Goal: Task Accomplishment & Management: Use online tool/utility

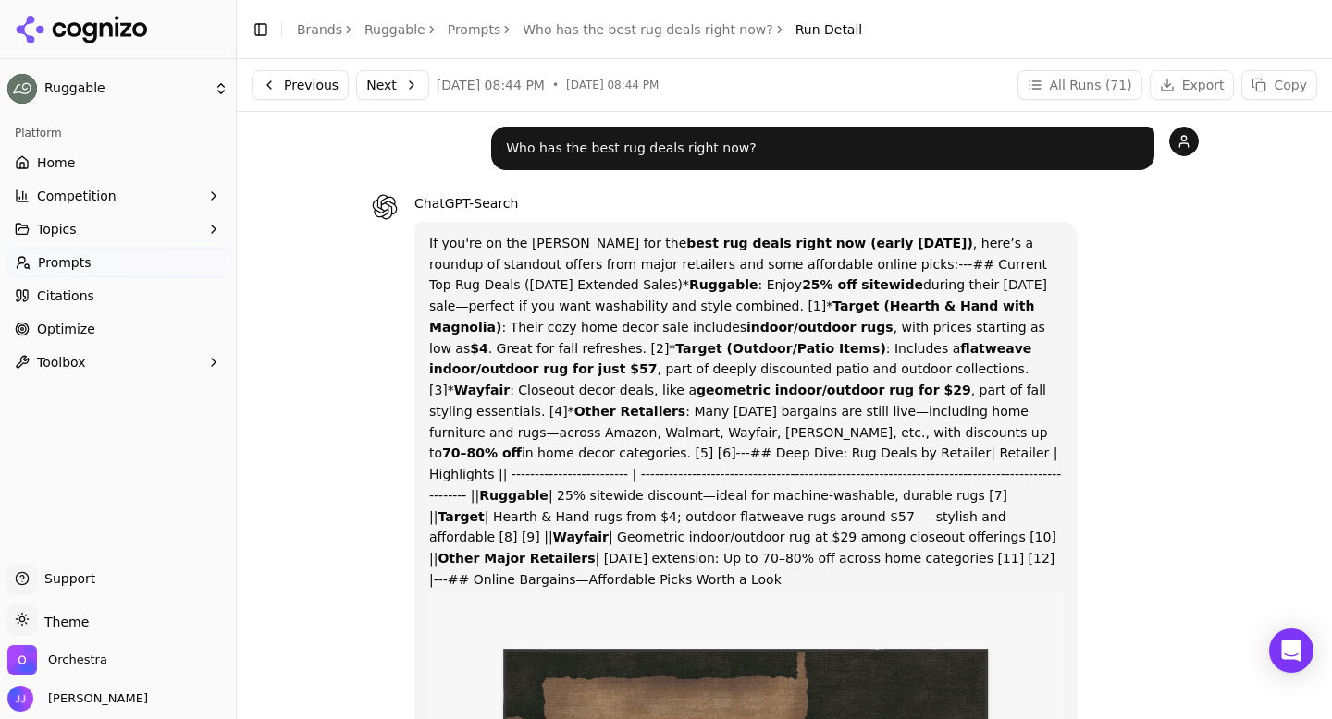
click at [413, 88] on button "Next" at bounding box center [392, 85] width 73 height 30
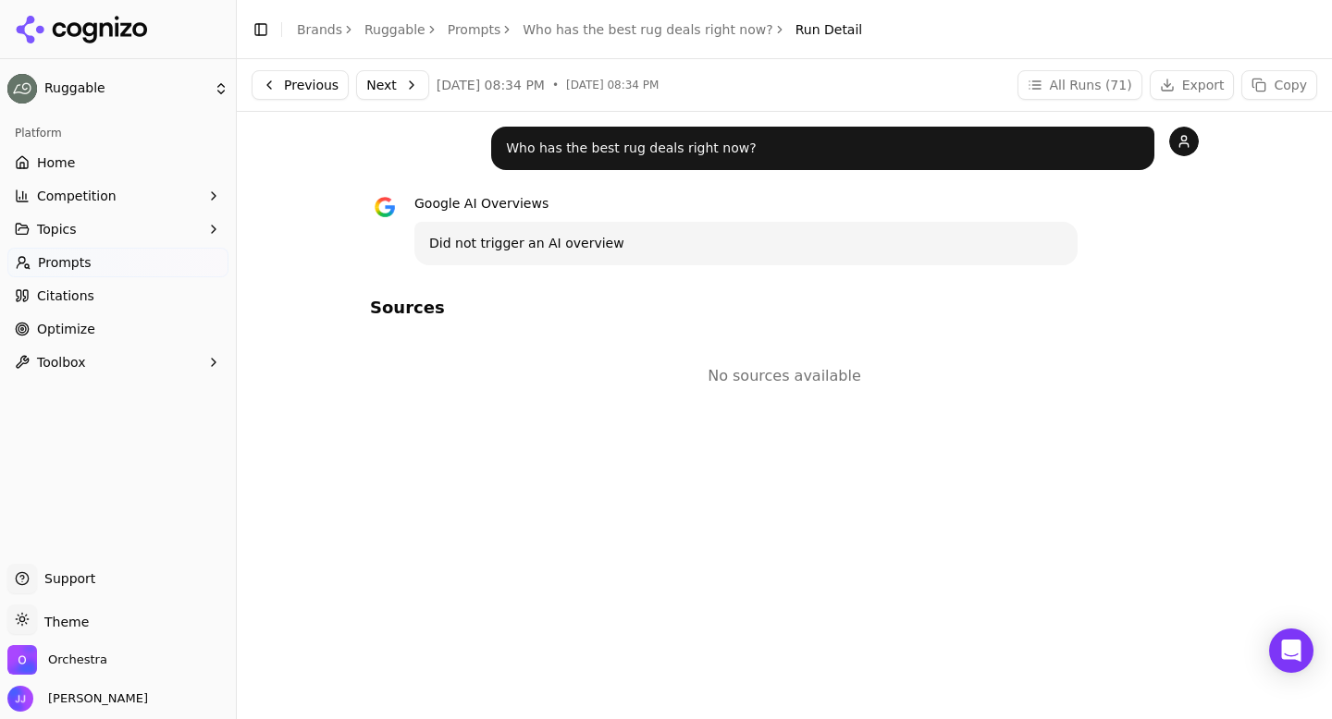
click at [399, 91] on button "Next" at bounding box center [392, 85] width 73 height 30
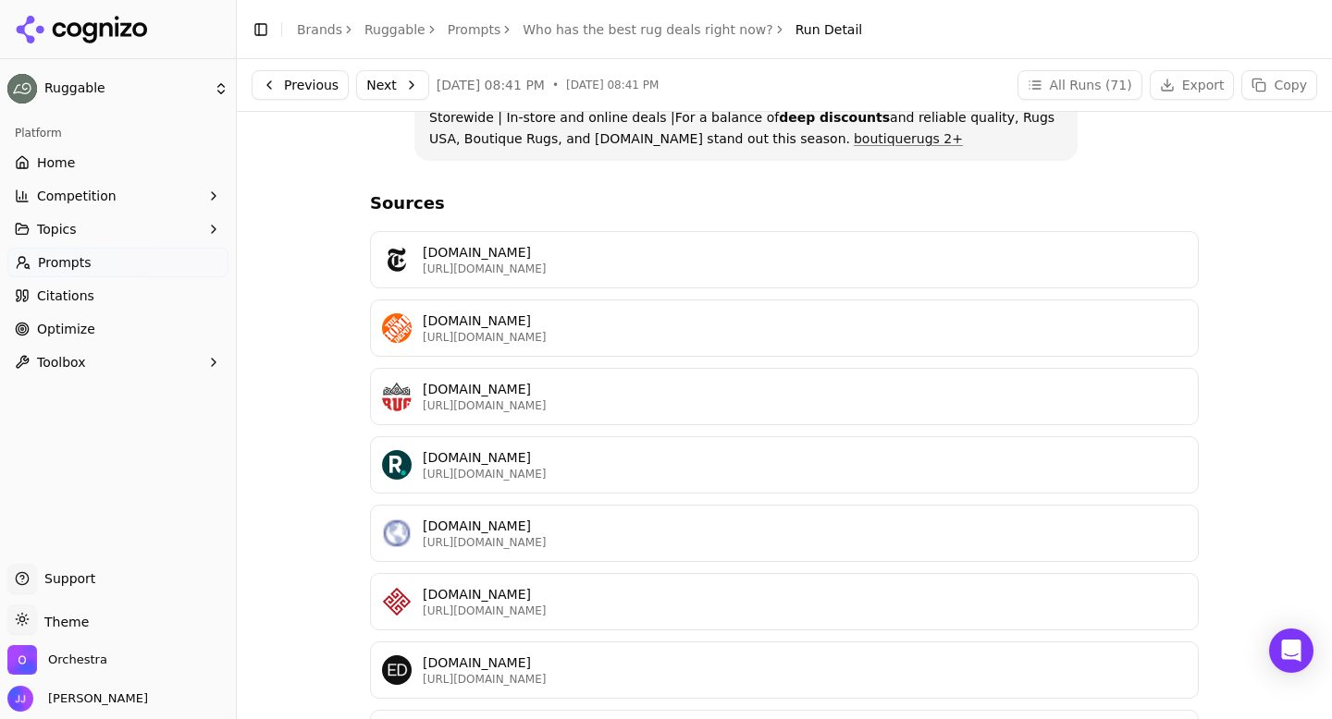
scroll to position [1405, 0]
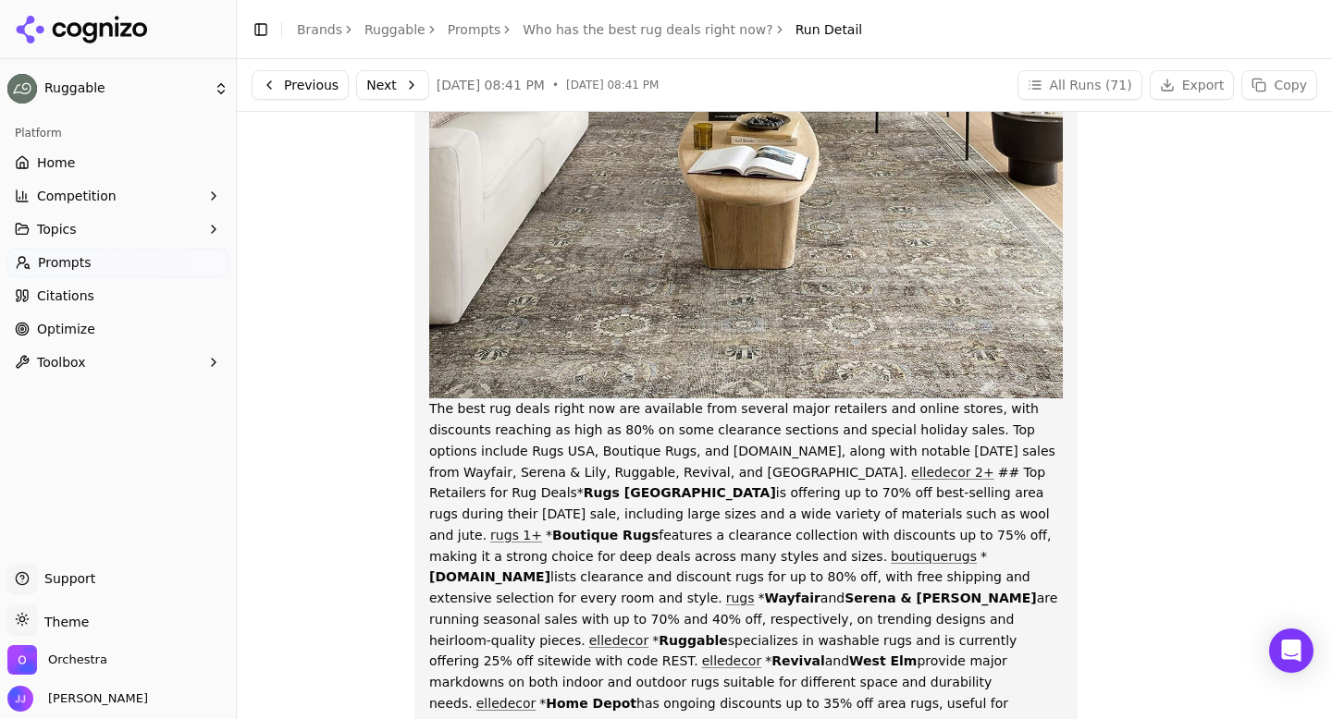
click at [402, 81] on button "Next" at bounding box center [392, 85] width 73 height 30
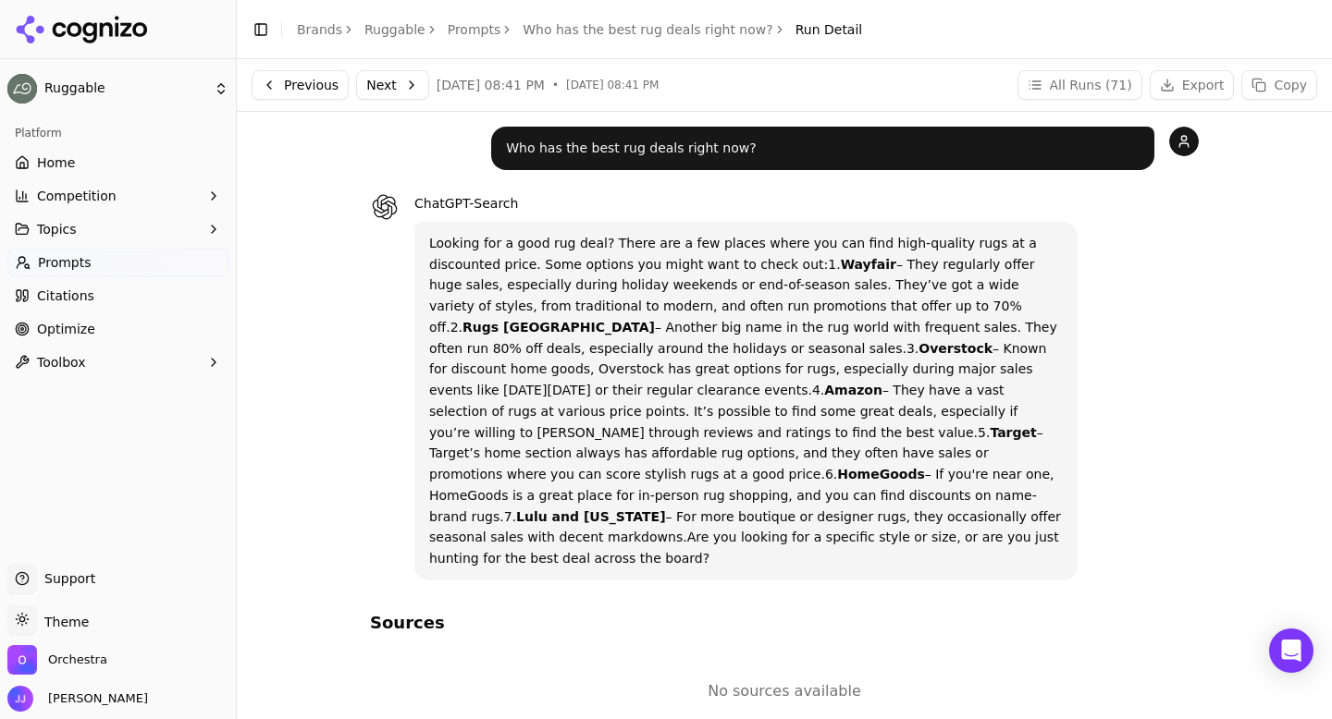
click at [383, 83] on button "Next" at bounding box center [392, 85] width 73 height 30
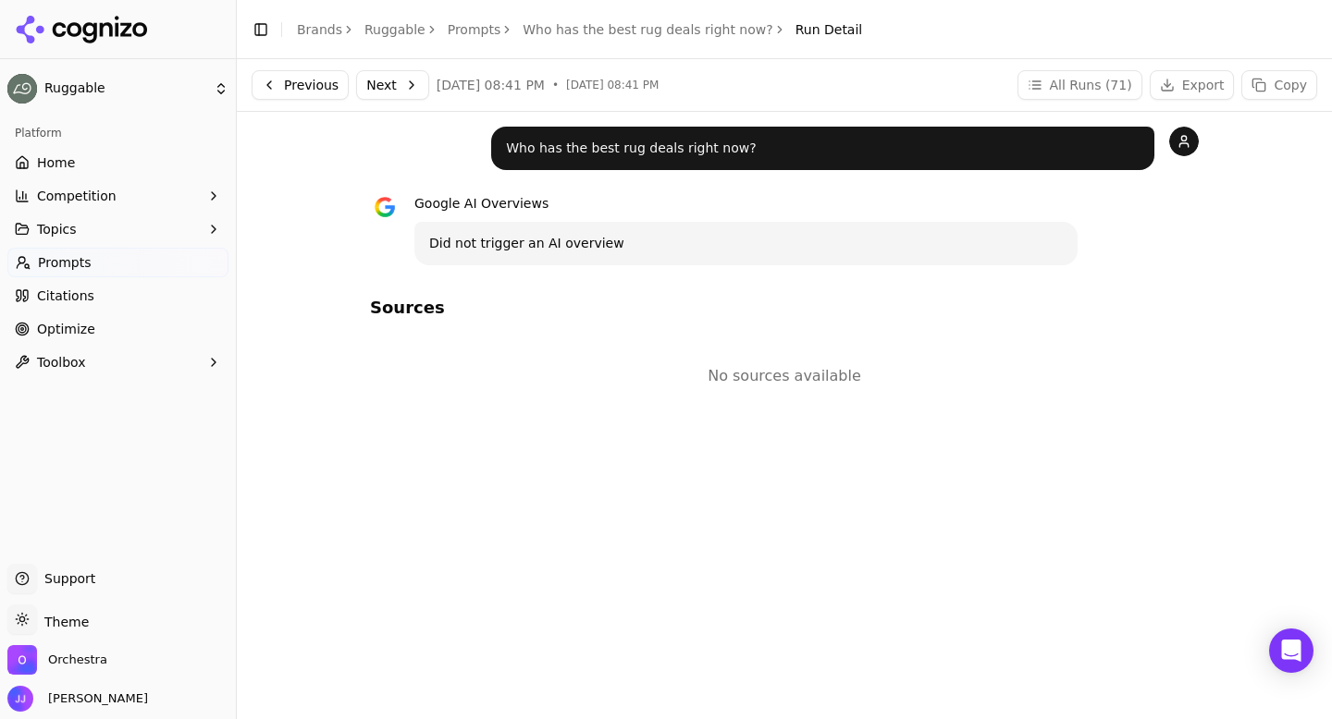
click at [392, 76] on button "Next" at bounding box center [392, 85] width 73 height 30
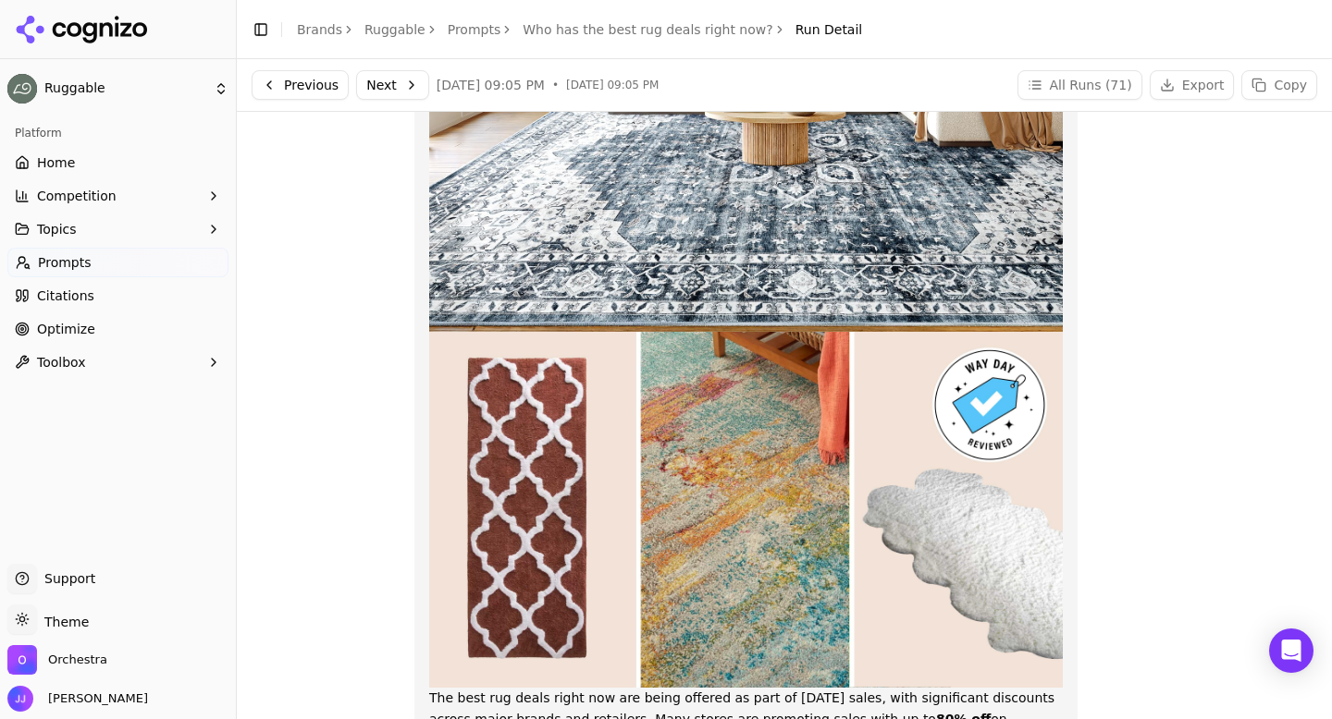
scroll to position [1506, 0]
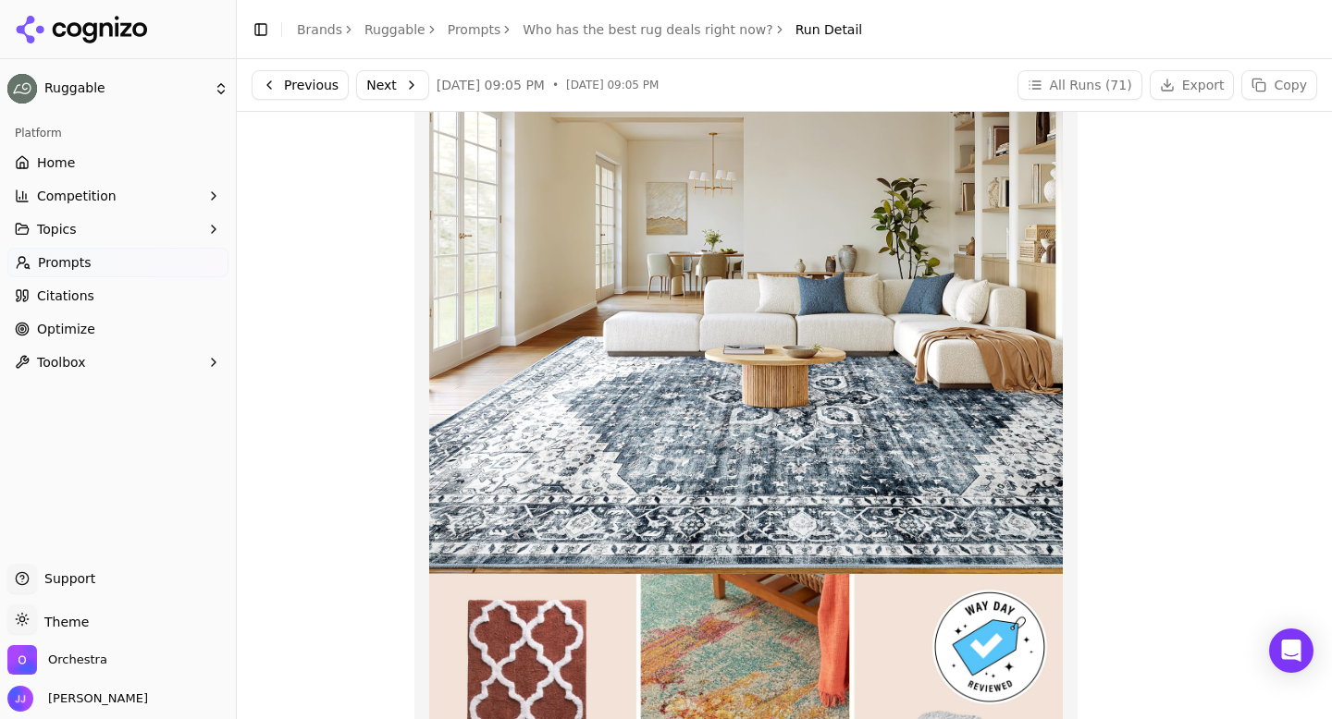
click at [411, 80] on button "Next" at bounding box center [392, 85] width 73 height 30
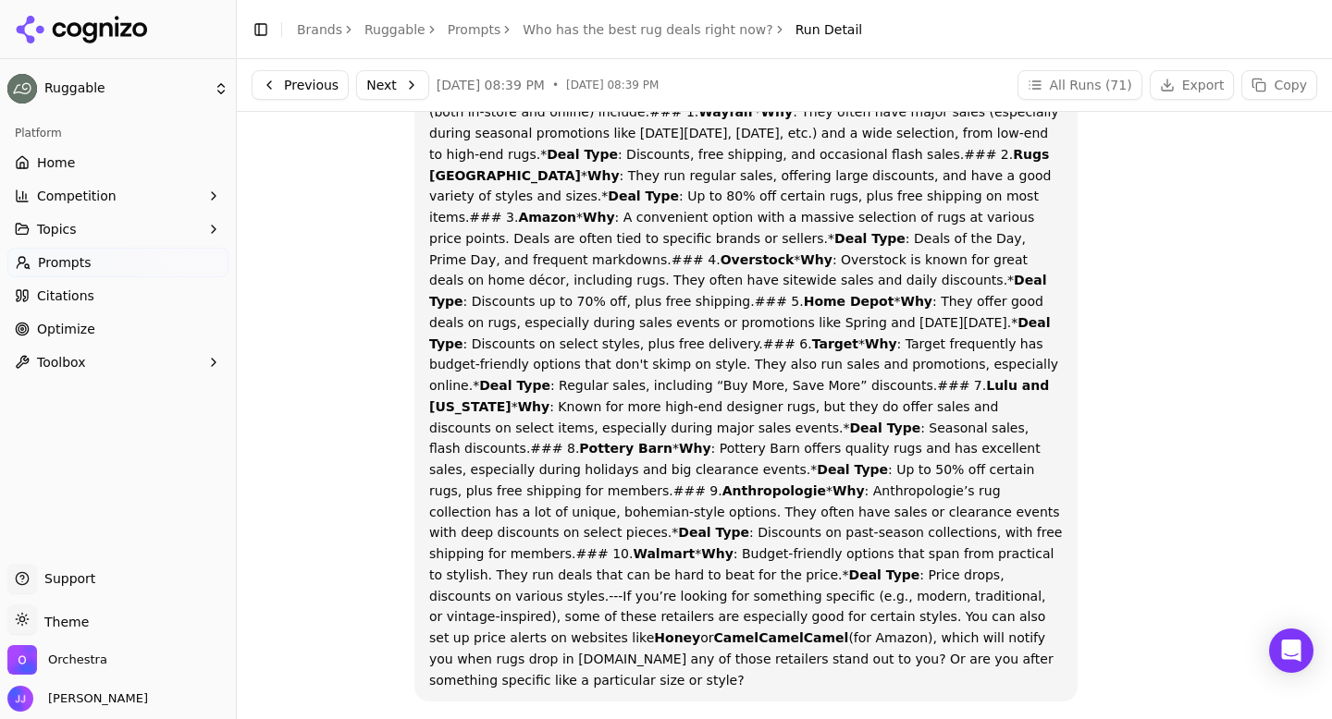
scroll to position [141, 0]
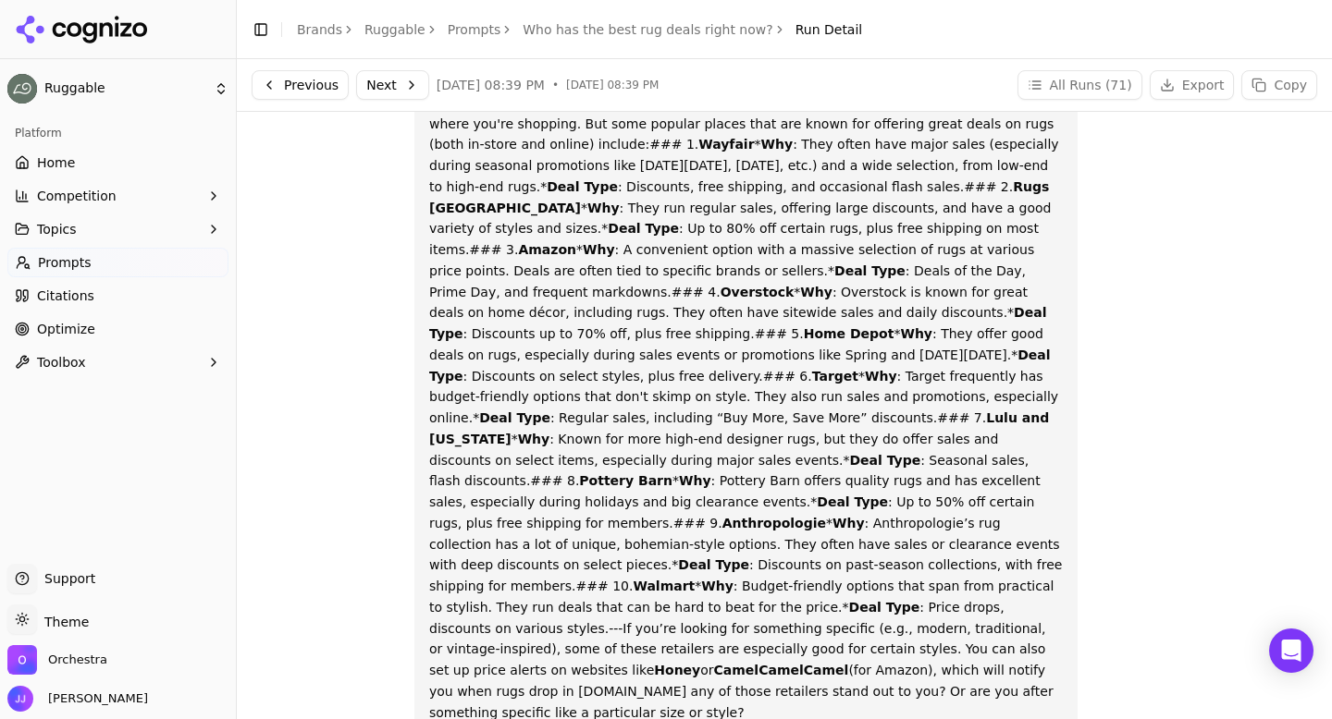
click at [389, 93] on button "Next" at bounding box center [392, 85] width 73 height 30
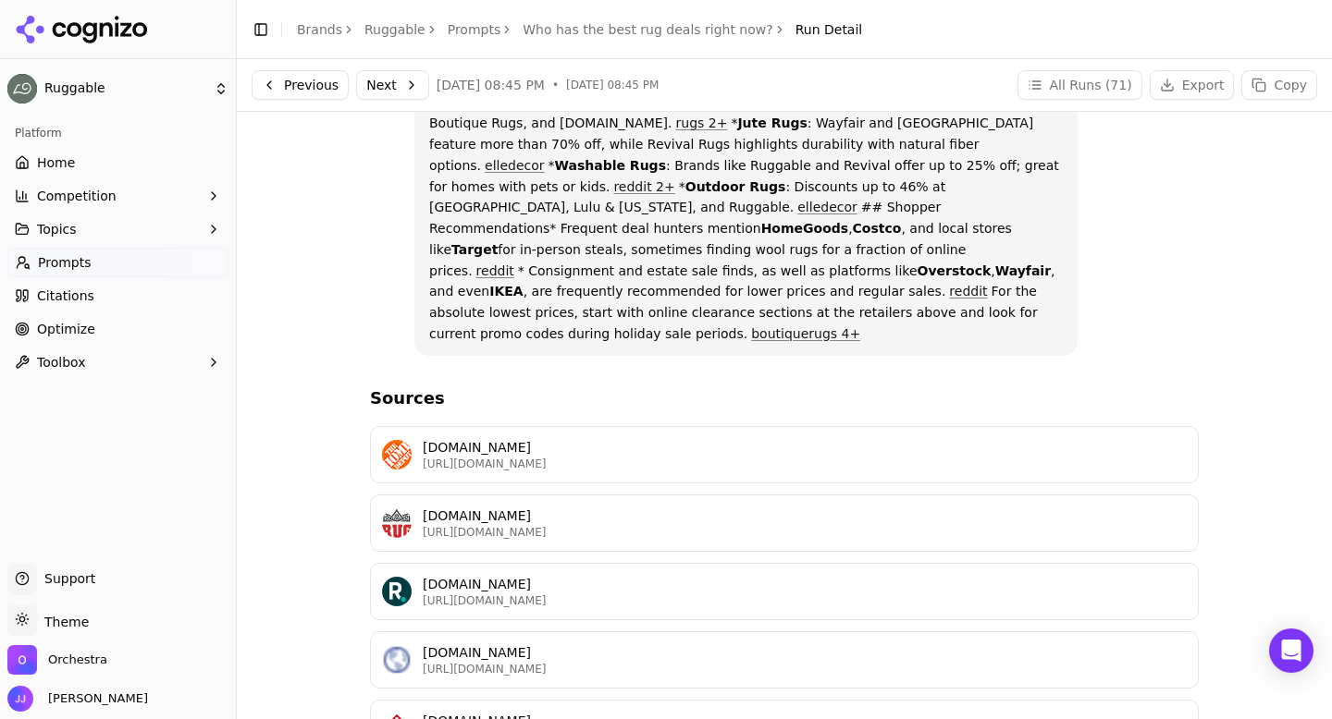
scroll to position [1632, 0]
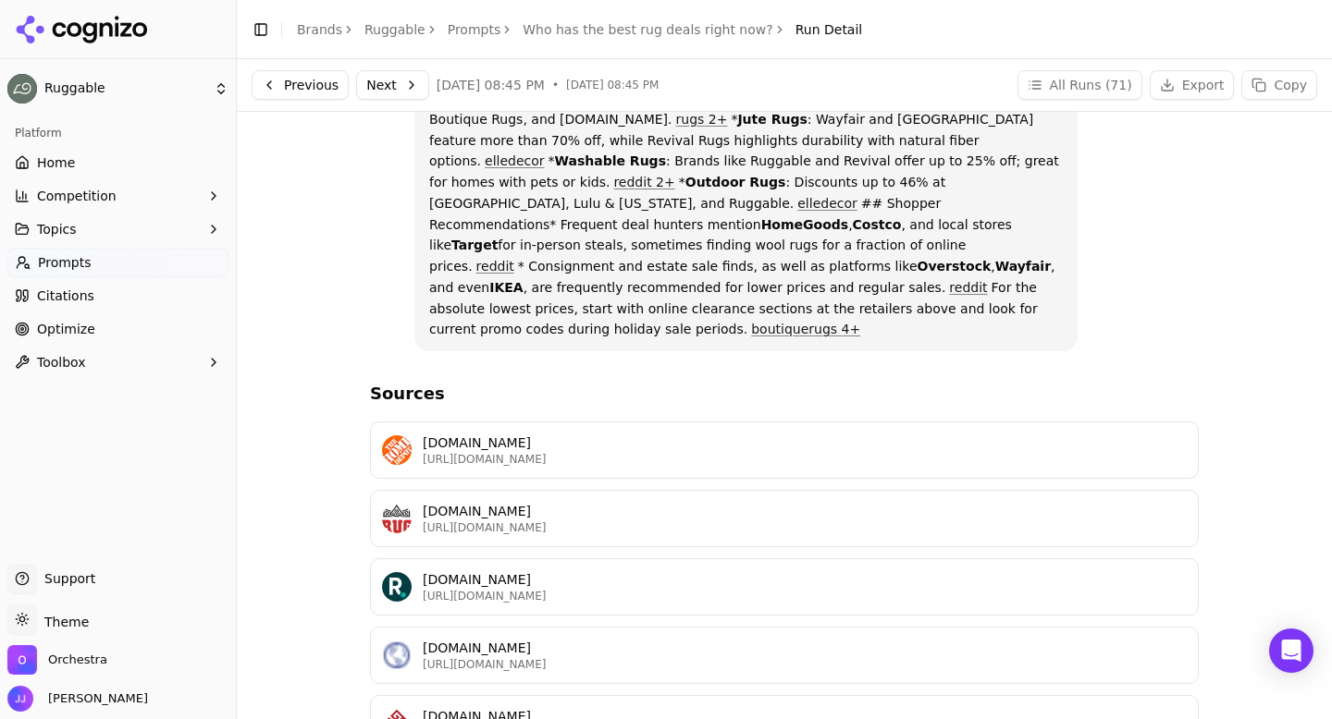
scroll to position [1648, 0]
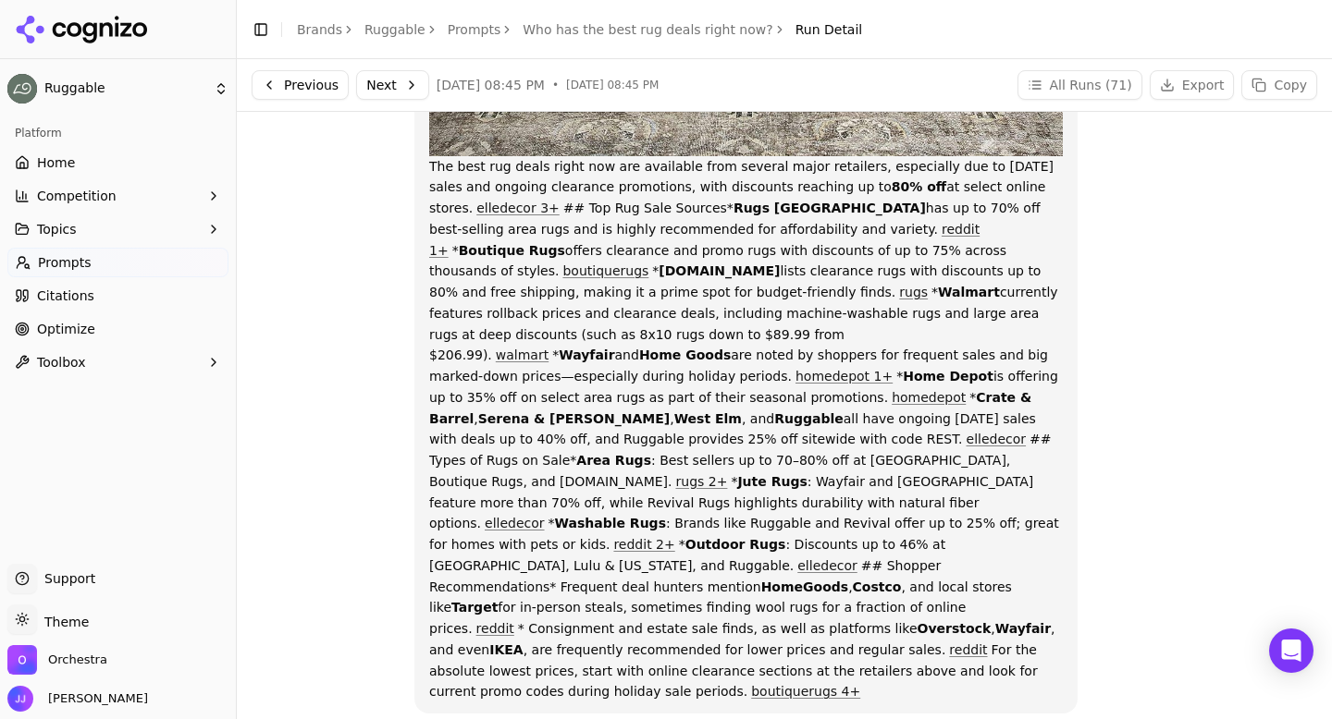
click at [395, 88] on button "Next" at bounding box center [392, 85] width 73 height 30
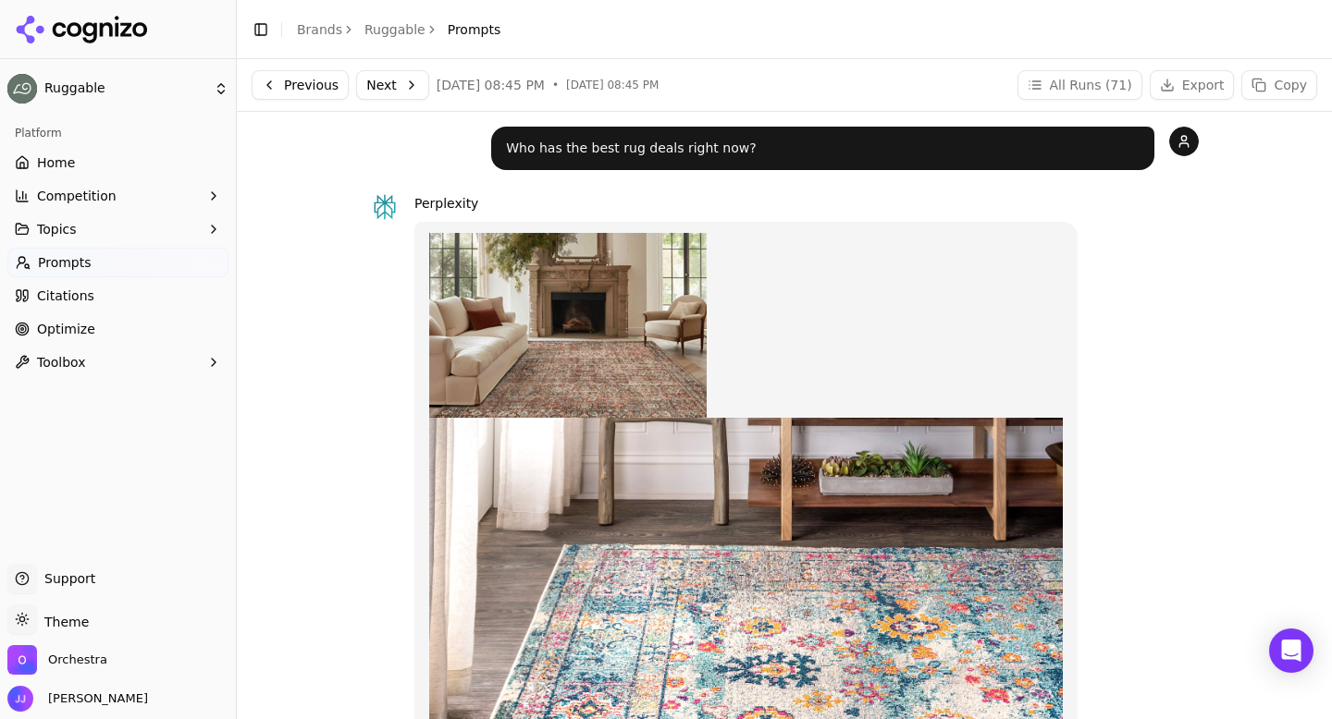
click at [403, 98] on button "Next" at bounding box center [392, 85] width 73 height 30
